Goal: Task Accomplishment & Management: Manage account settings

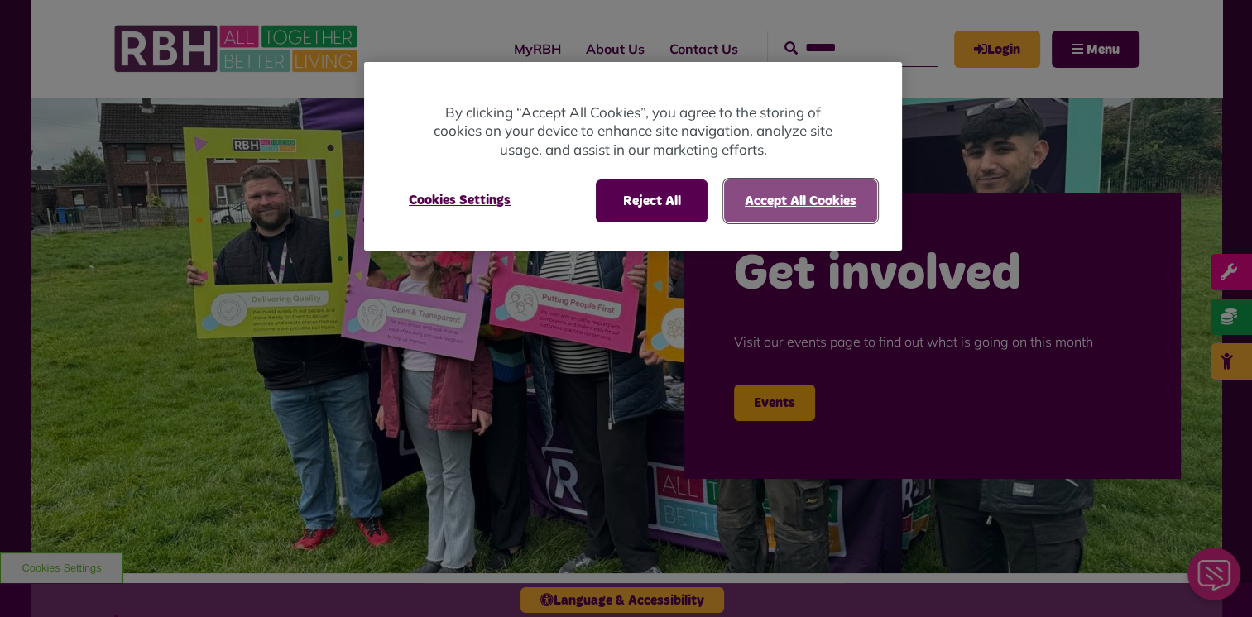
click at [779, 200] on button "Accept All Cookies" at bounding box center [800, 201] width 153 height 43
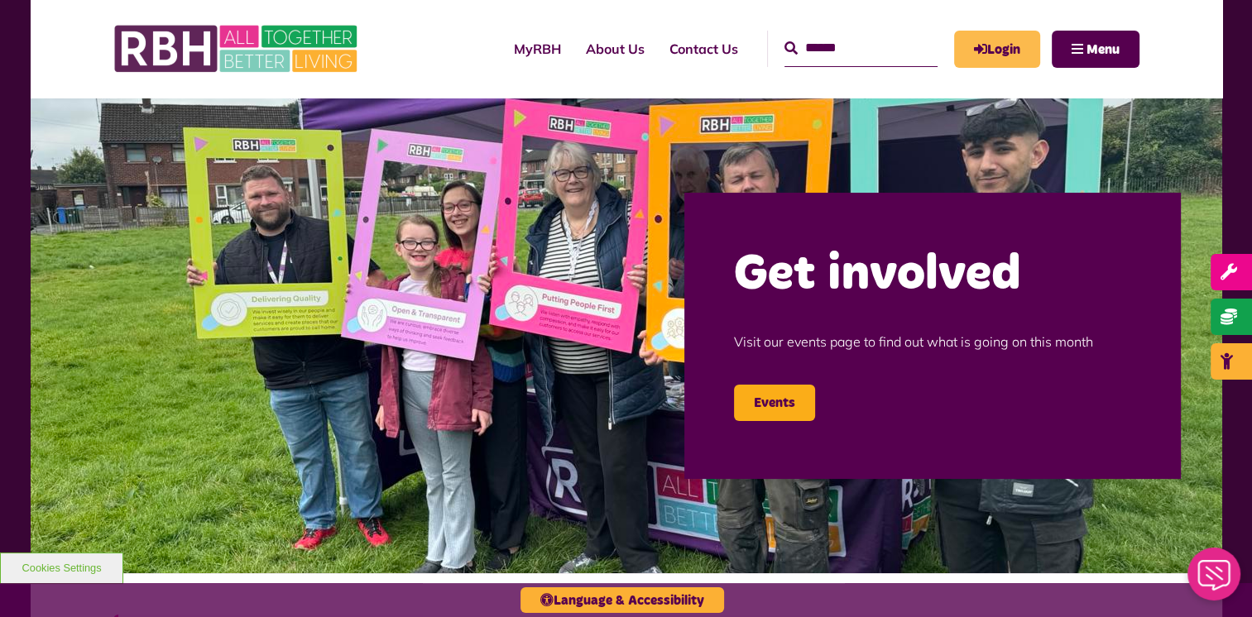
click at [990, 45] on link "Login" at bounding box center [997, 49] width 86 height 37
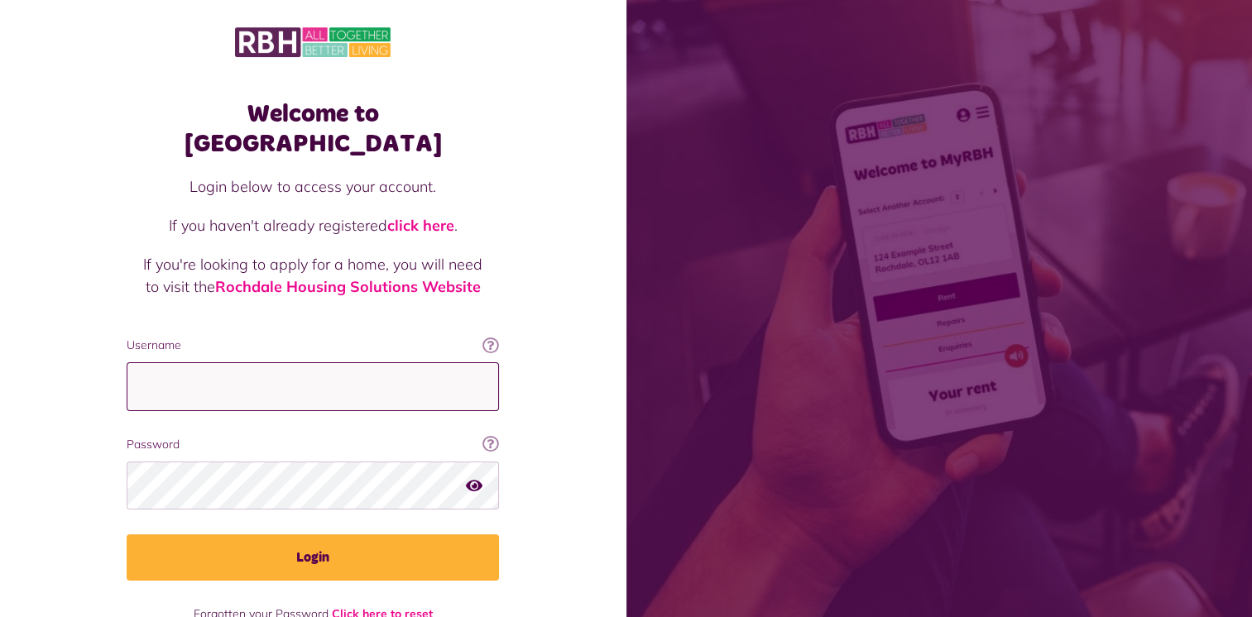
click at [152, 362] on input "Username" at bounding box center [313, 386] width 372 height 49
type input "**********"
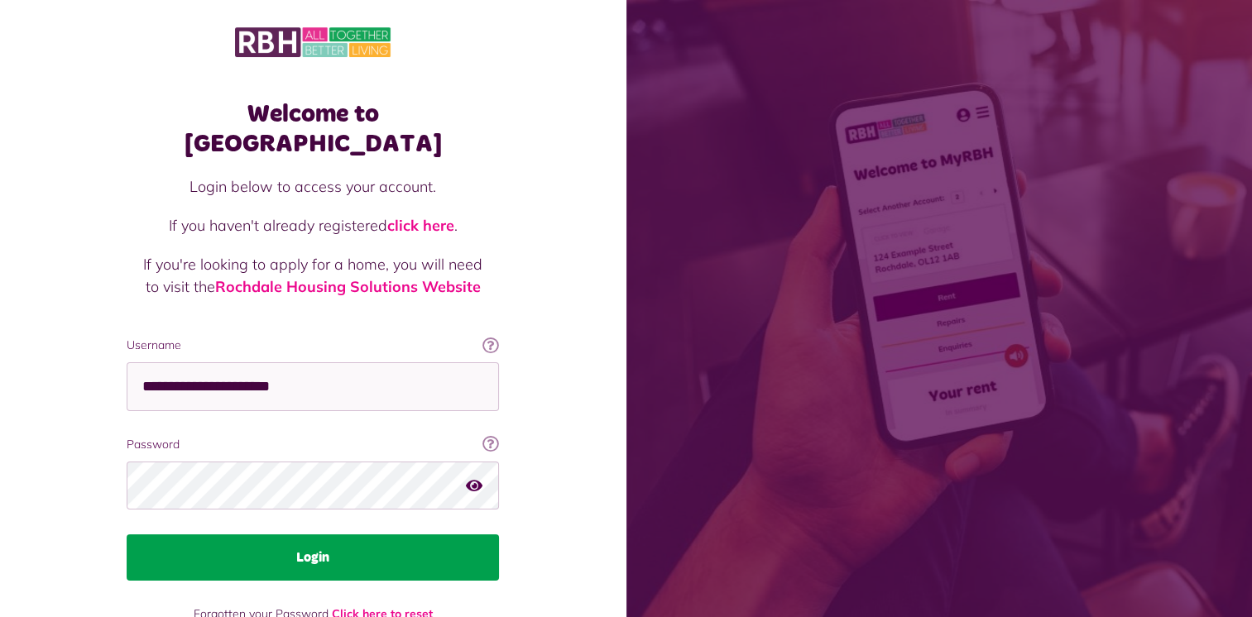
click at [299, 534] on button "Login" at bounding box center [313, 557] width 372 height 46
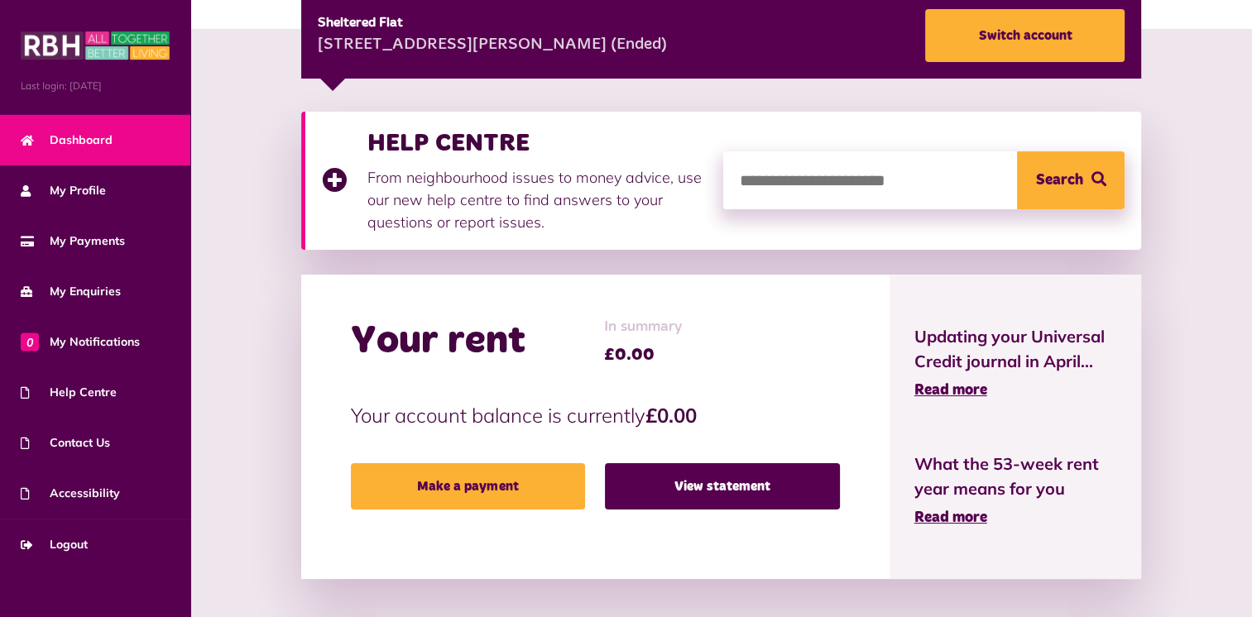
scroll to position [286, 0]
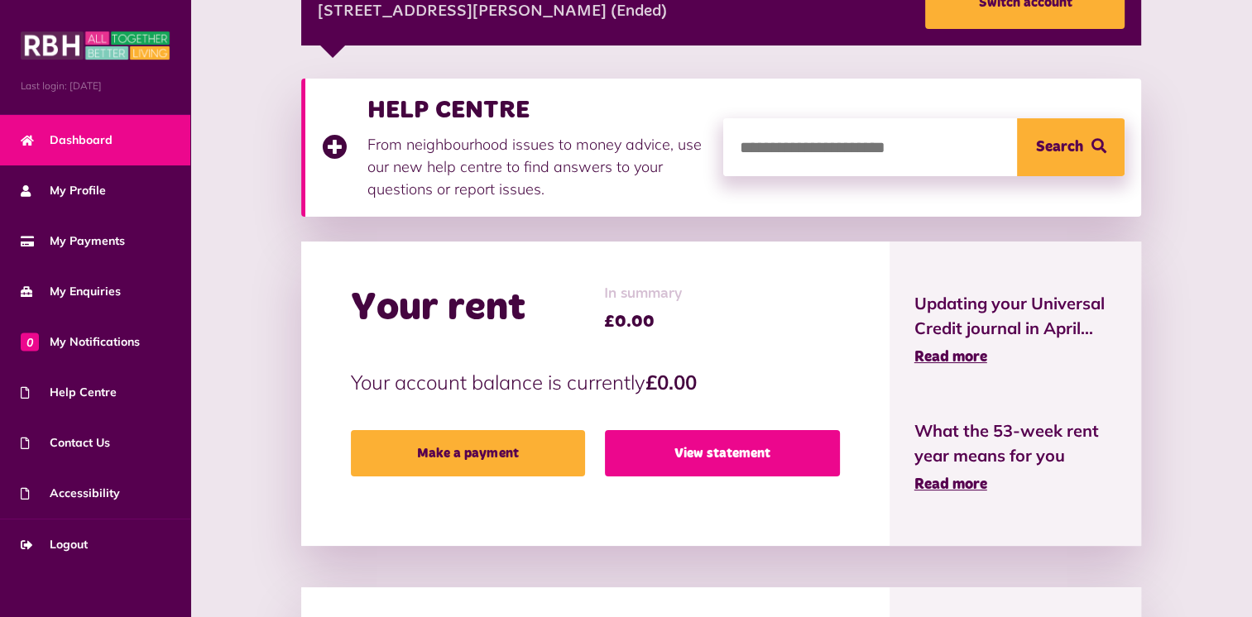
click at [719, 460] on link "View statement" at bounding box center [722, 453] width 235 height 46
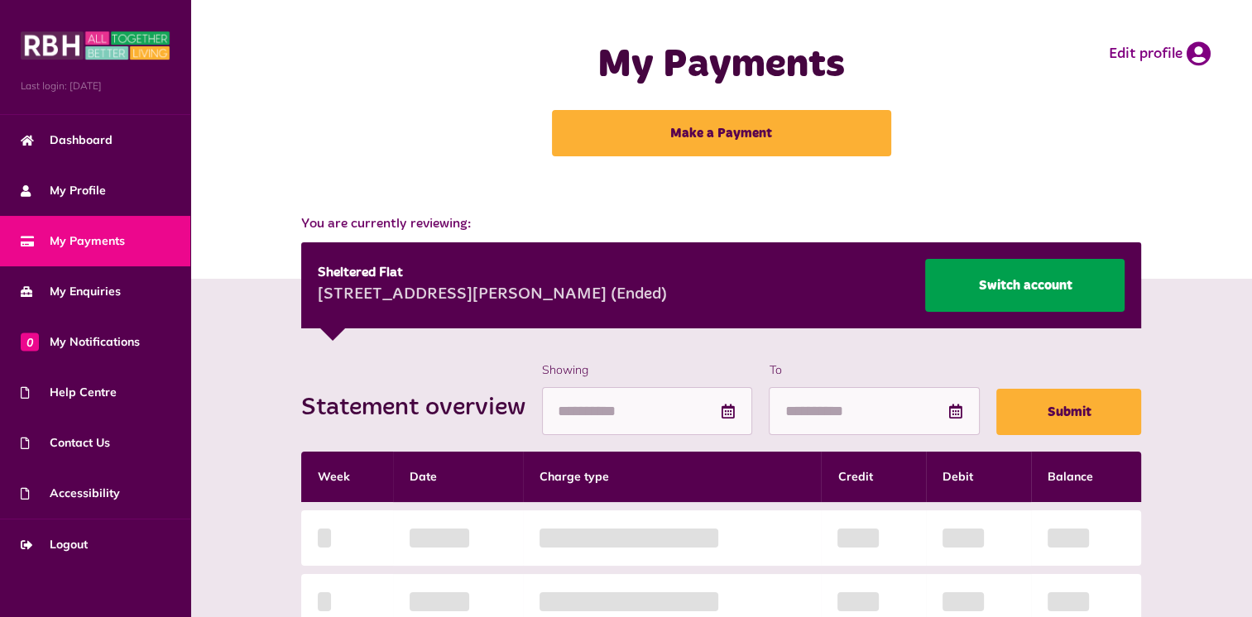
click at [1024, 276] on link "Switch account" at bounding box center [1024, 285] width 199 height 53
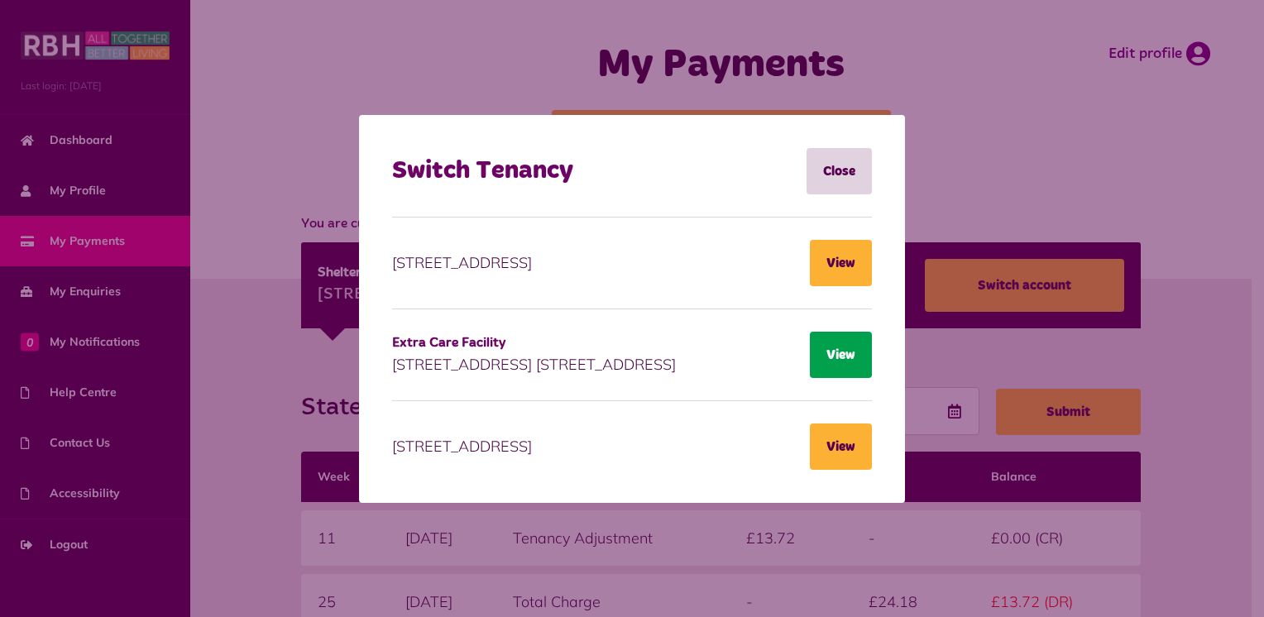
click at [838, 354] on button "View" at bounding box center [841, 355] width 62 height 46
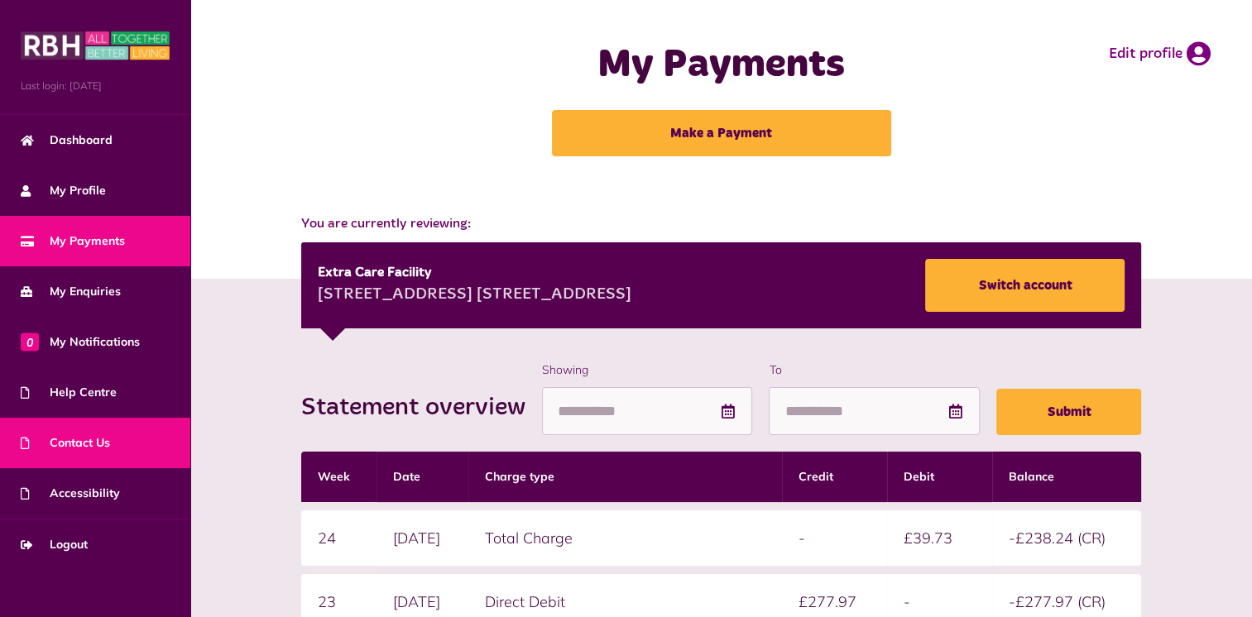
click at [92, 447] on span "Contact Us" at bounding box center [65, 442] width 89 height 17
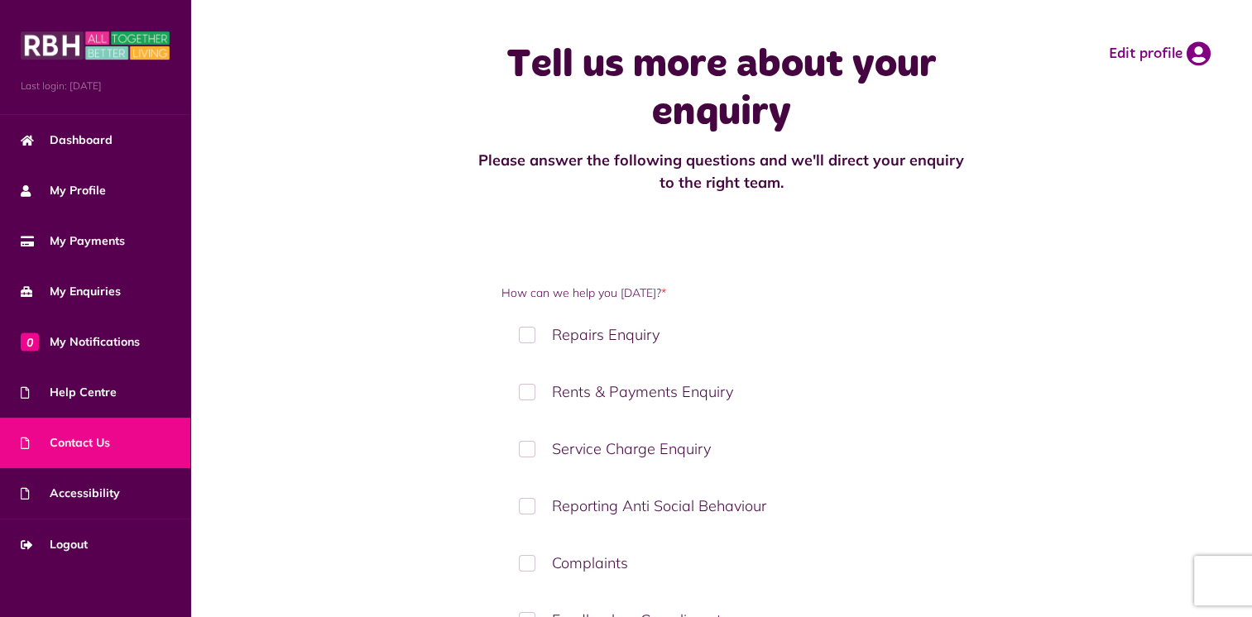
click at [532, 393] on label "Rents & Payments Enquiry" at bounding box center [720, 391] width 439 height 49
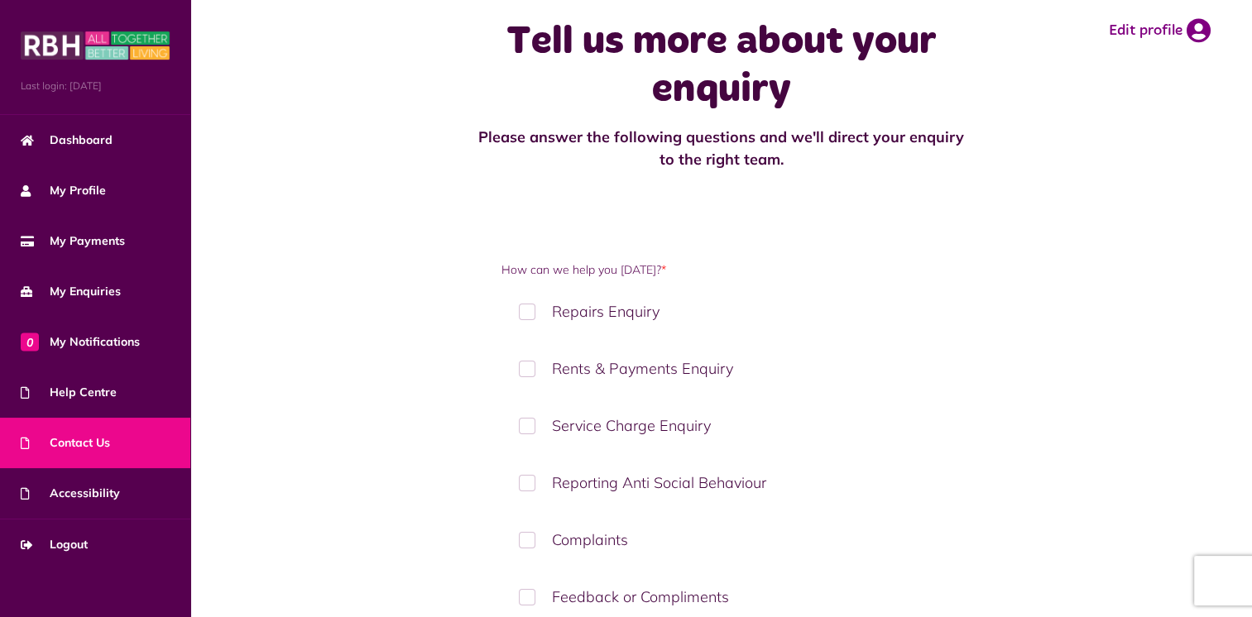
scroll to position [20, 0]
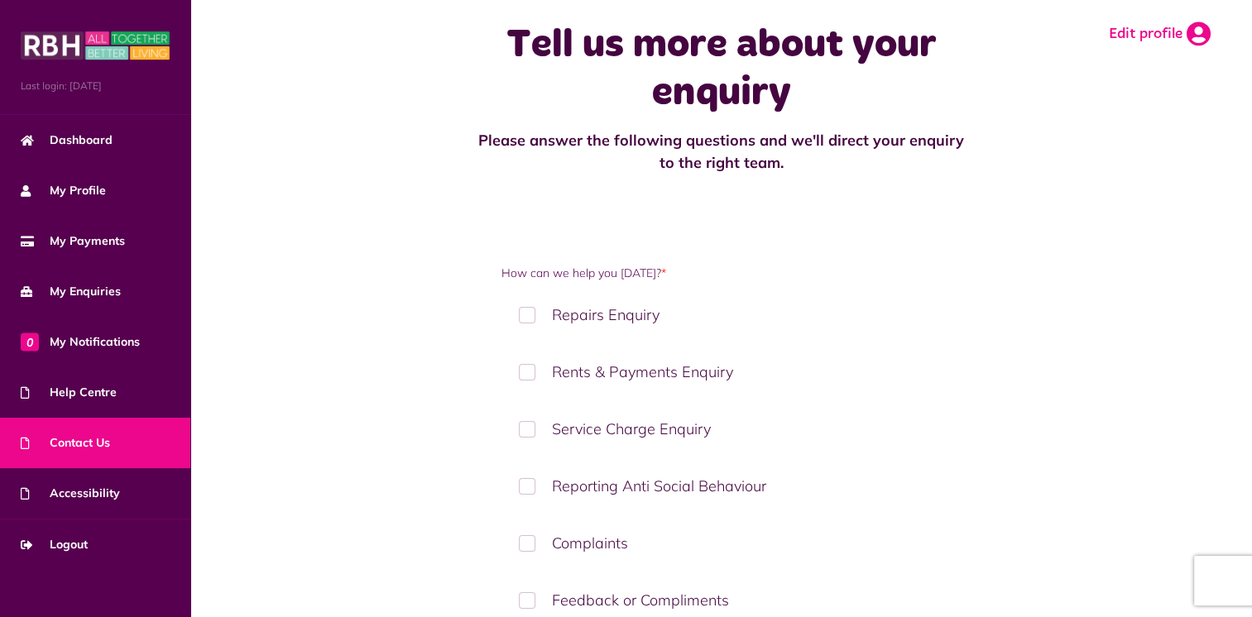
click at [1196, 35] on icon at bounding box center [1198, 34] width 24 height 25
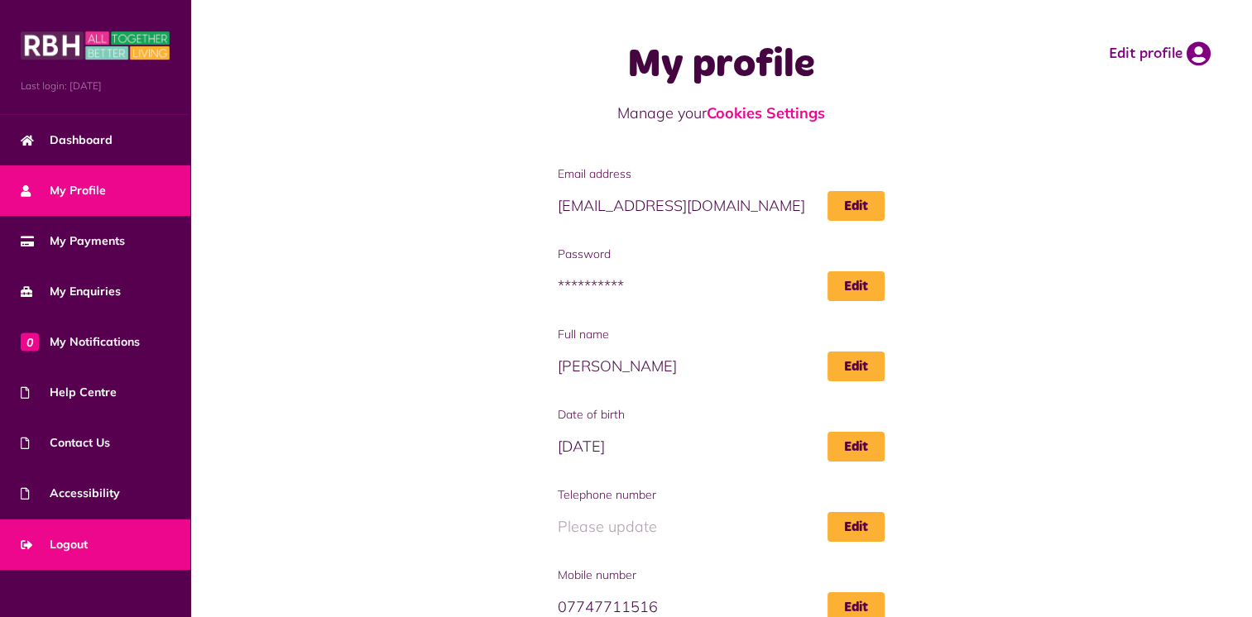
click at [66, 546] on span "Logout" at bounding box center [54, 544] width 67 height 17
